Goal: Navigation & Orientation: Understand site structure

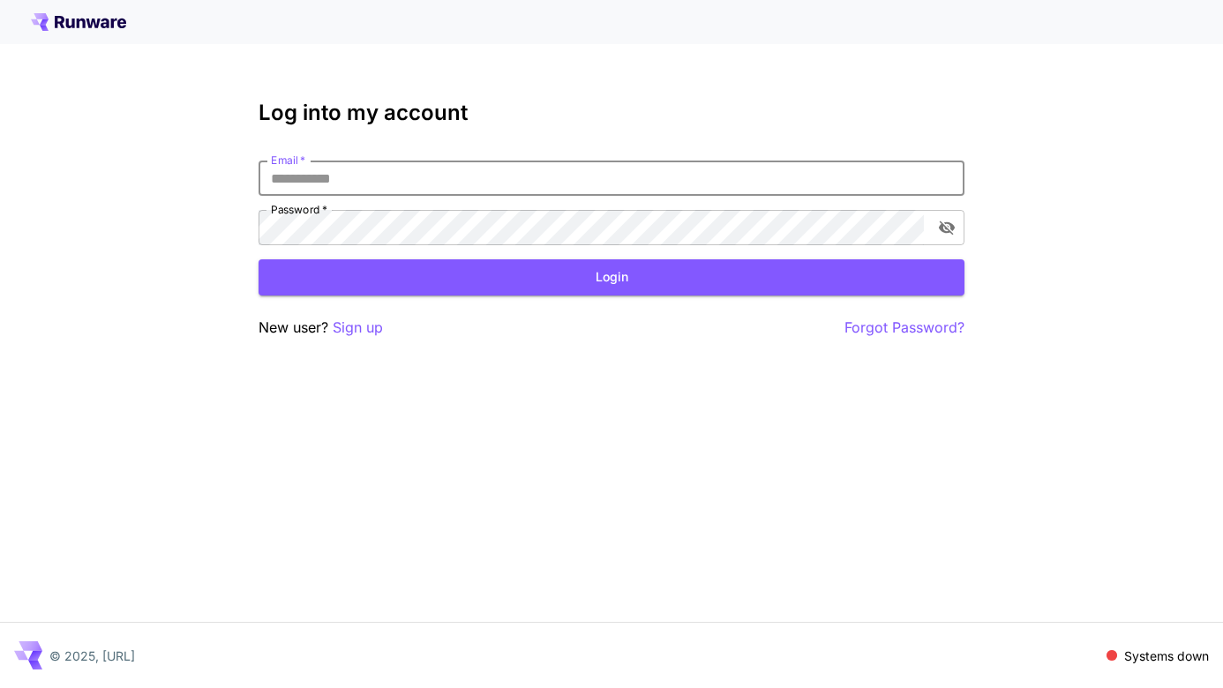
type input "**********"
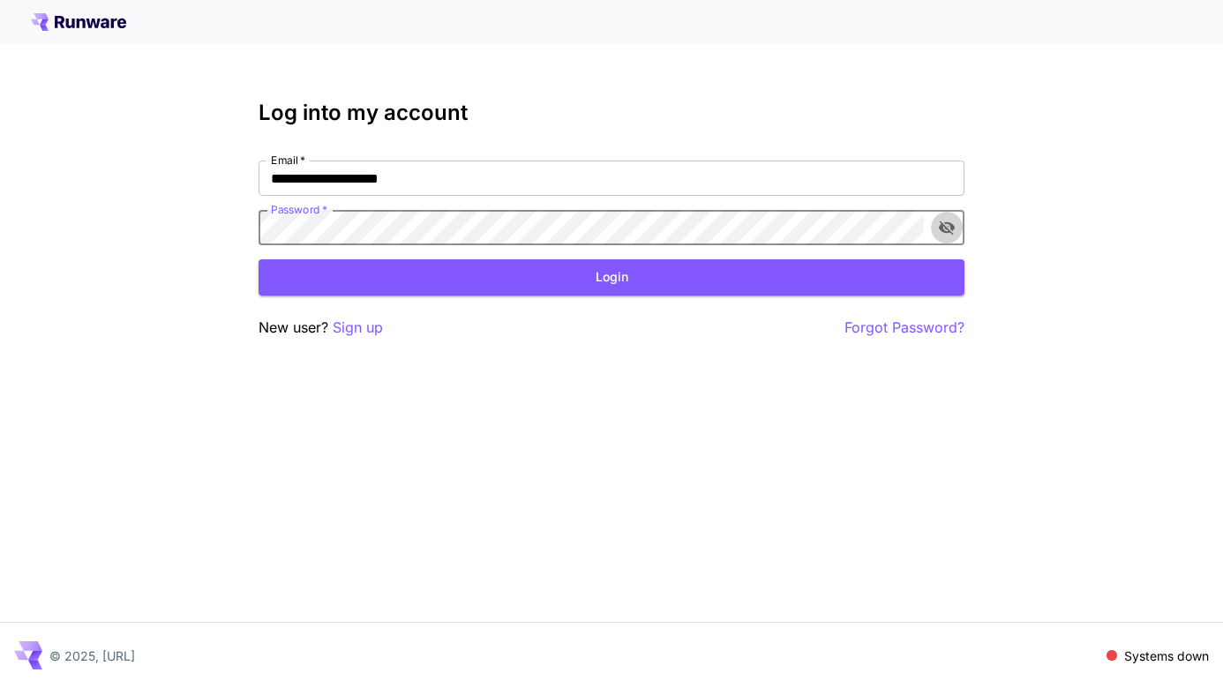
click at [943, 219] on icon "toggle password visibility" at bounding box center [947, 228] width 18 height 18
click at [790, 291] on button "Login" at bounding box center [611, 277] width 706 height 36
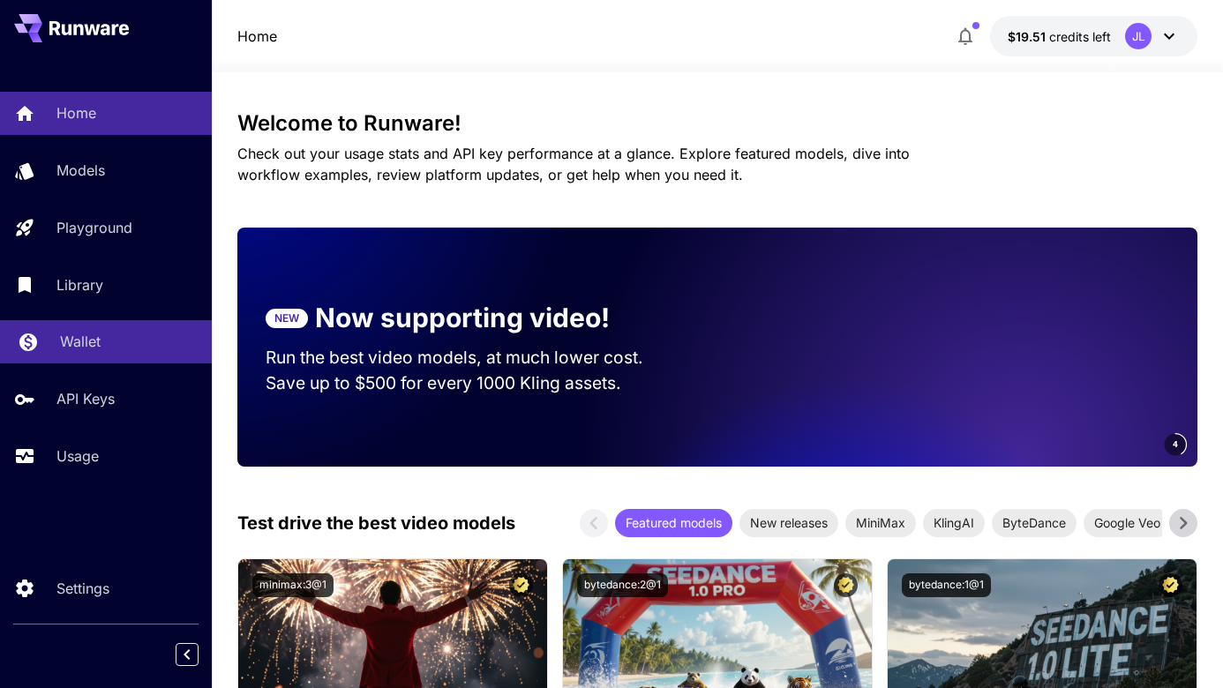
click at [93, 360] on link "Wallet" at bounding box center [106, 341] width 212 height 43
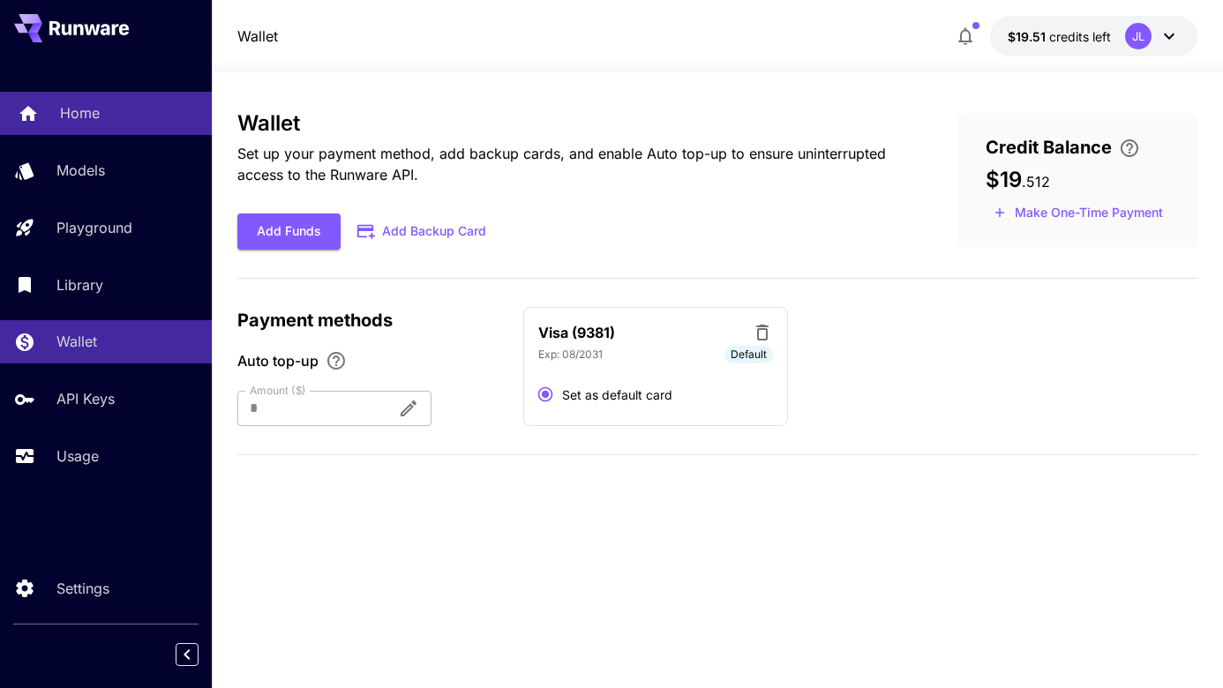
click at [136, 108] on div "Home" at bounding box center [129, 112] width 138 height 21
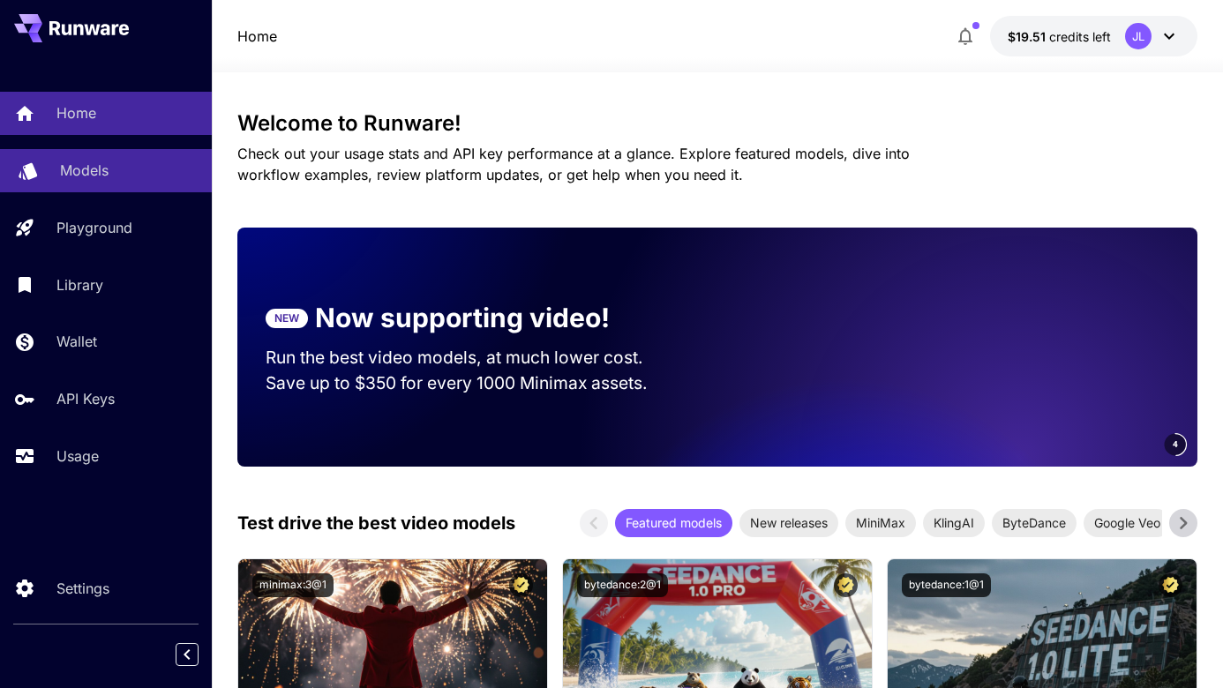
click at [116, 176] on div "Models" at bounding box center [129, 170] width 138 height 21
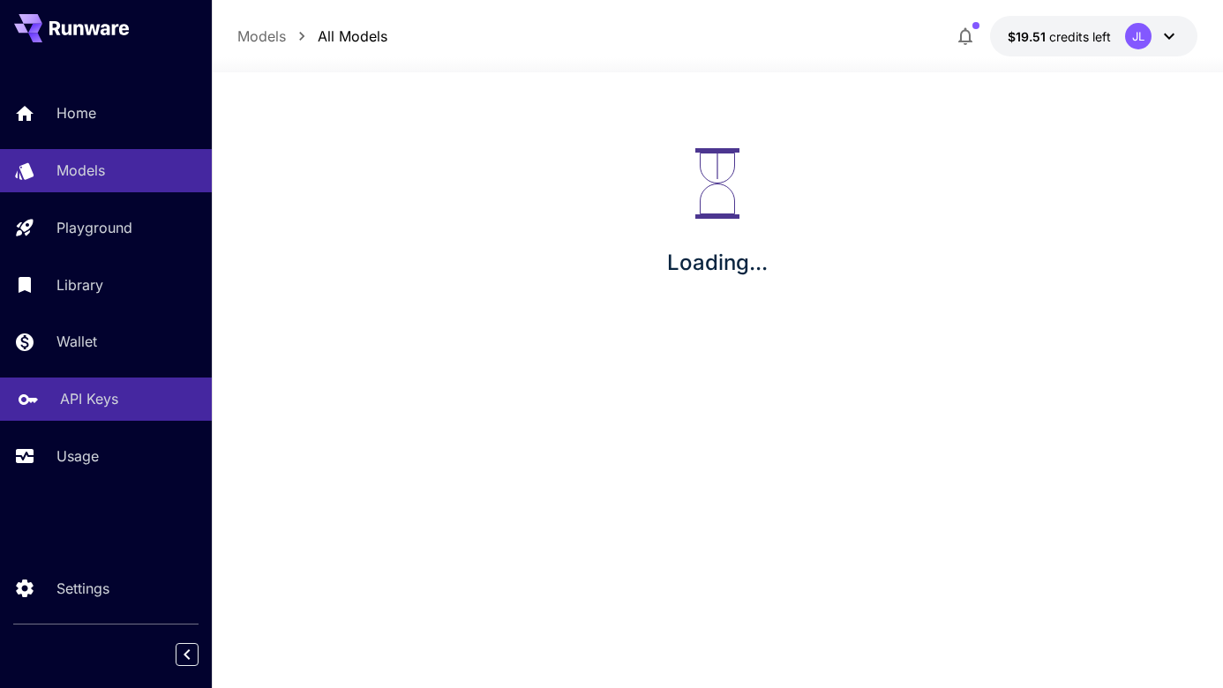
click at [101, 386] on link "API Keys" at bounding box center [106, 399] width 212 height 43
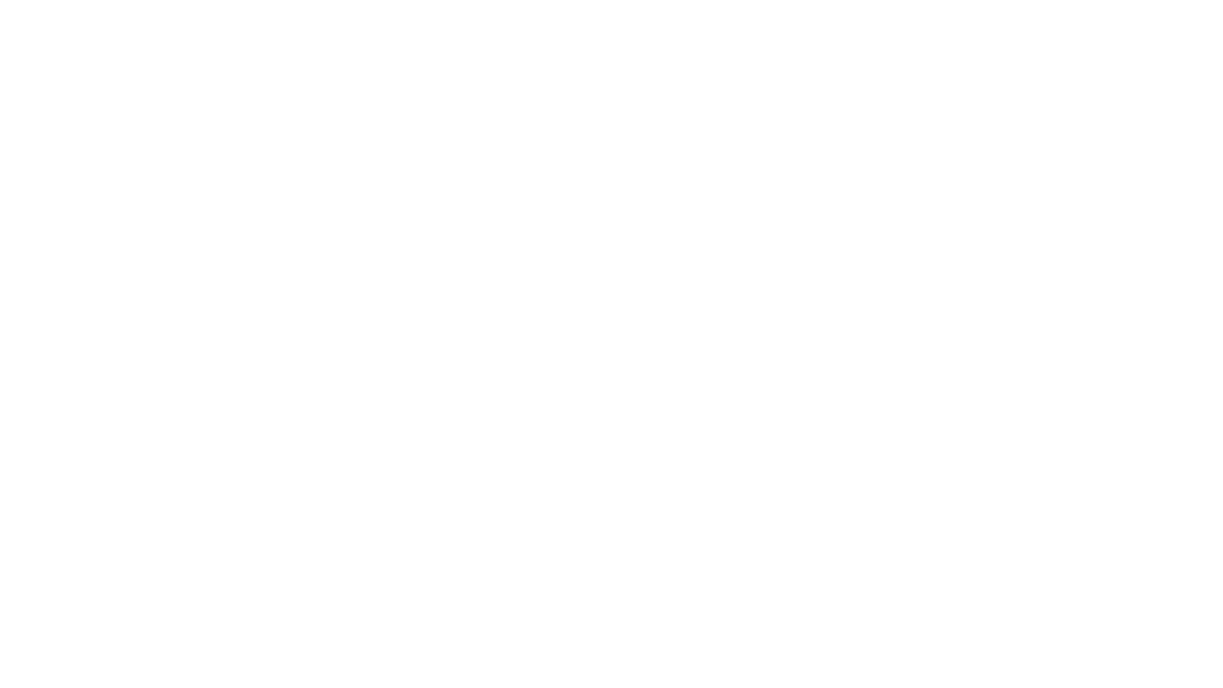
click at [9, 0] on html at bounding box center [611, 0] width 1223 height 0
